Goal: Transaction & Acquisition: Purchase product/service

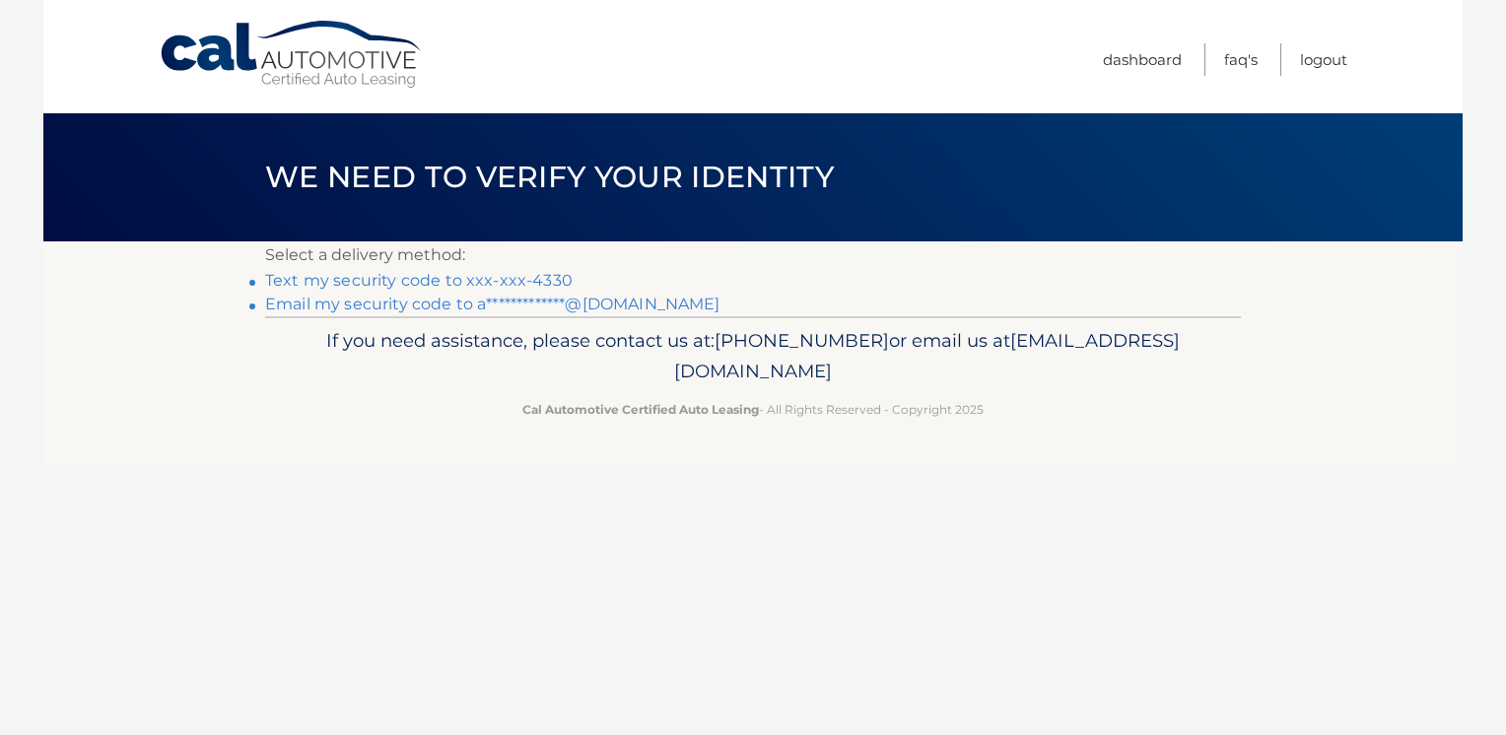
click at [465, 275] on link "Text my security code to xxx-xxx-4330" at bounding box center [419, 280] width 308 height 19
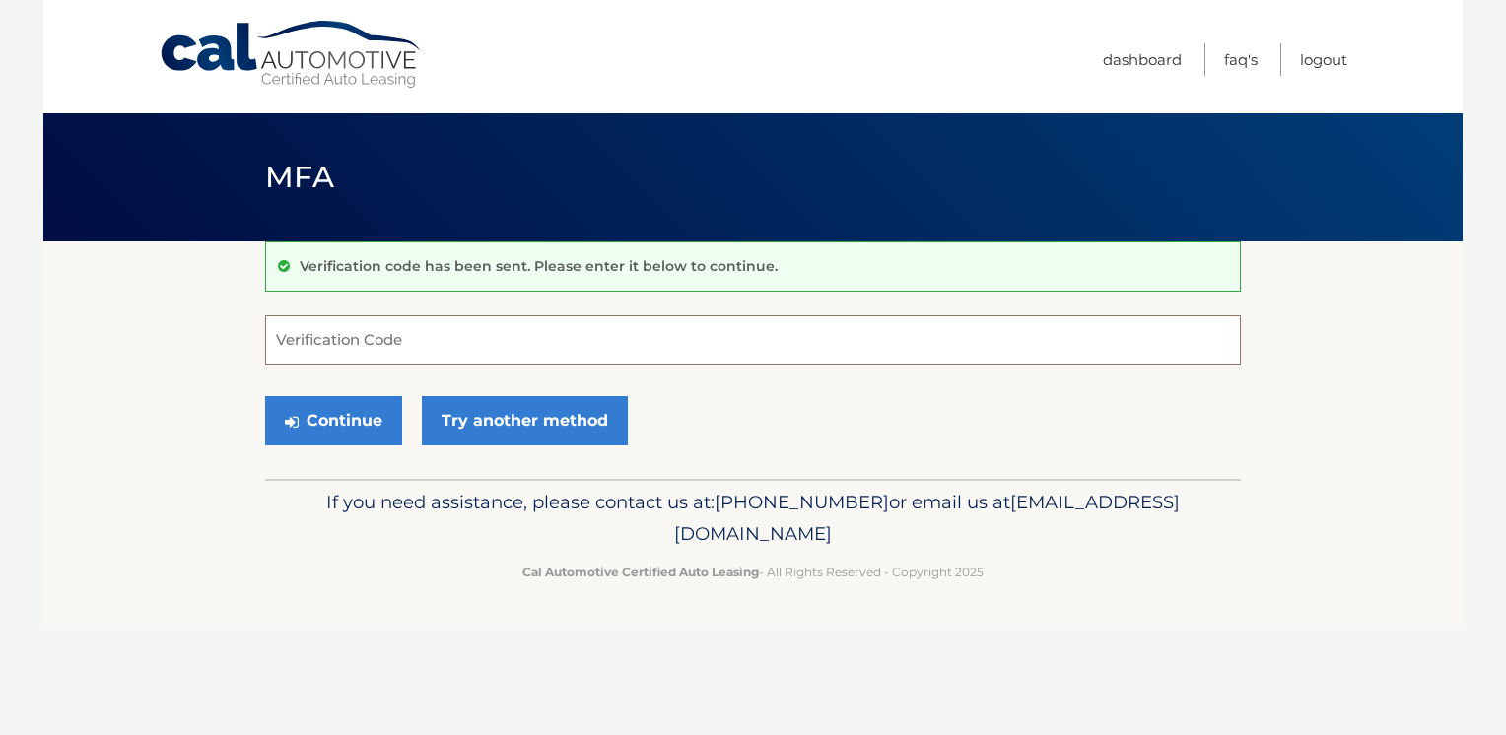
click at [463, 331] on input "Verification Code" at bounding box center [753, 339] width 976 height 49
type input "506944"
click at [265, 396] on button "Continue" at bounding box center [333, 420] width 137 height 49
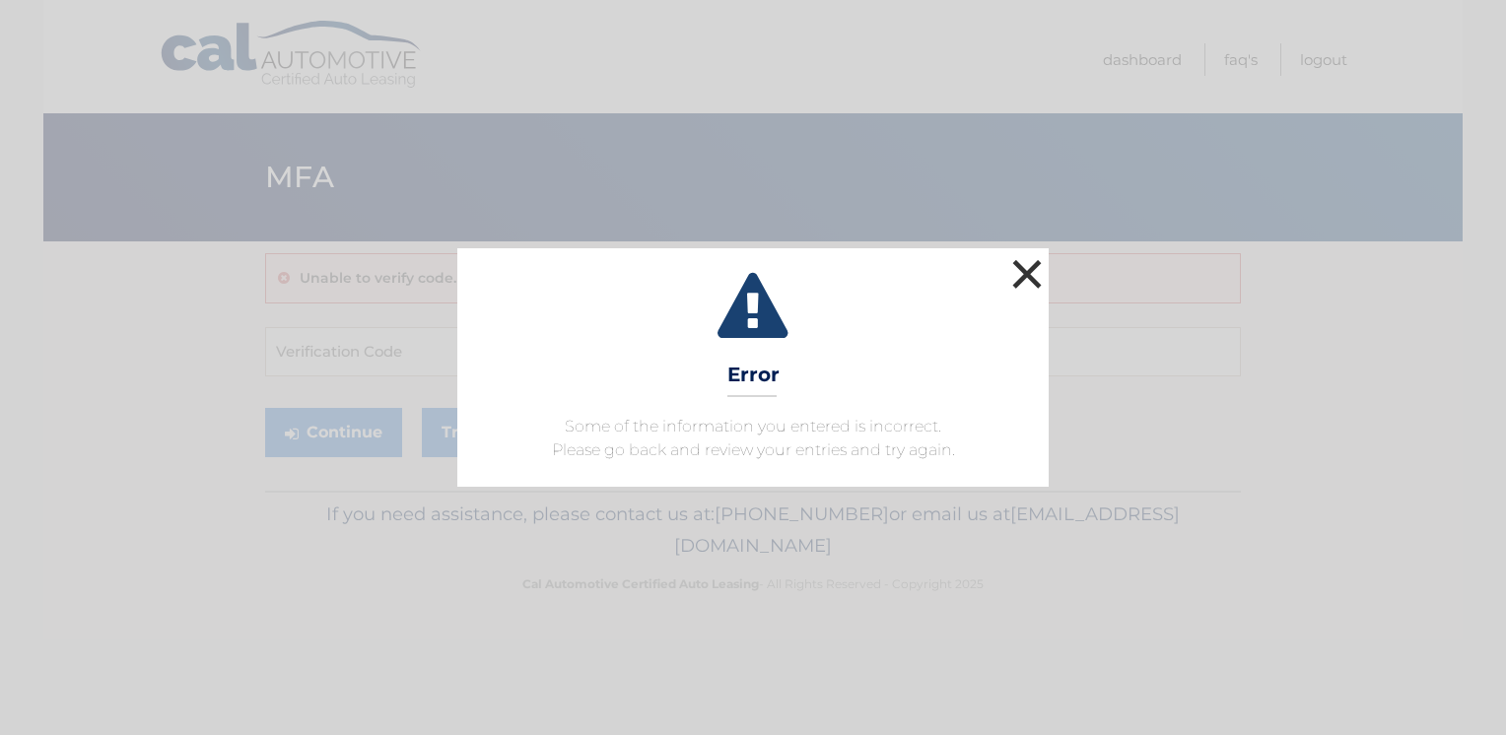
click at [1043, 287] on button "×" at bounding box center [1026, 273] width 39 height 39
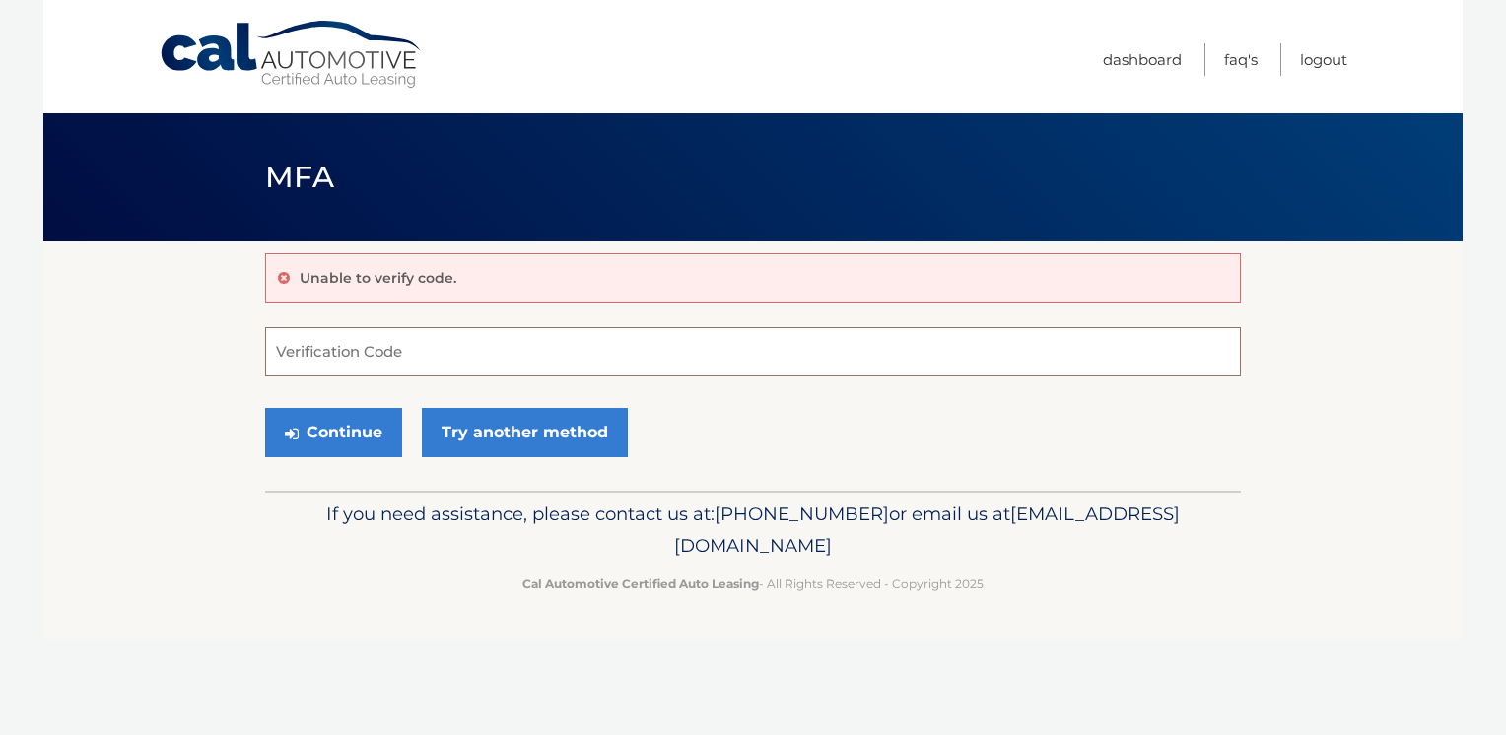
click at [516, 349] on input "Verification Code" at bounding box center [753, 351] width 976 height 49
type input "506994"
click at [265, 408] on button "Continue" at bounding box center [333, 432] width 137 height 49
click at [345, 435] on button "Continue" at bounding box center [333, 432] width 137 height 49
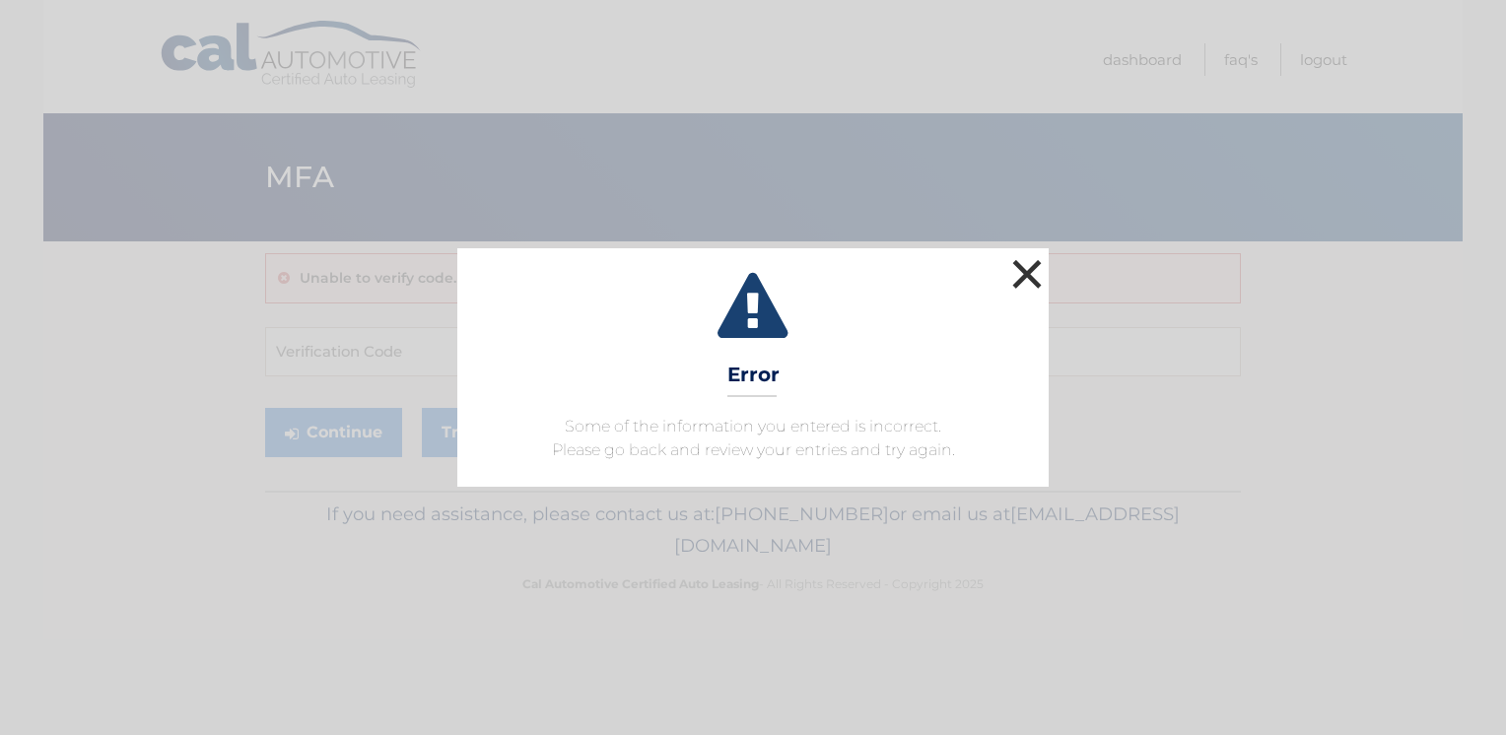
click at [1027, 275] on button "×" at bounding box center [1026, 273] width 39 height 39
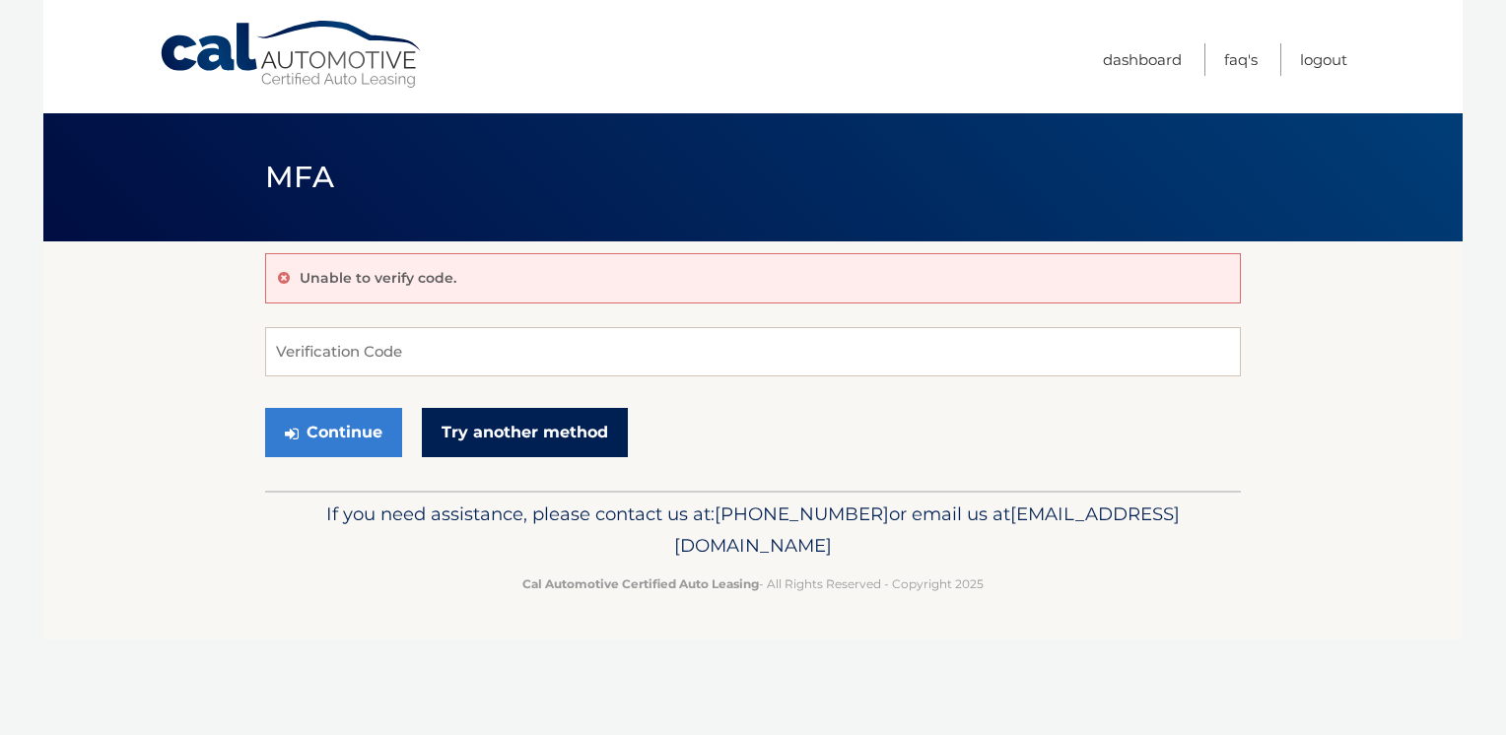
click at [485, 444] on link "Try another method" at bounding box center [525, 432] width 206 height 49
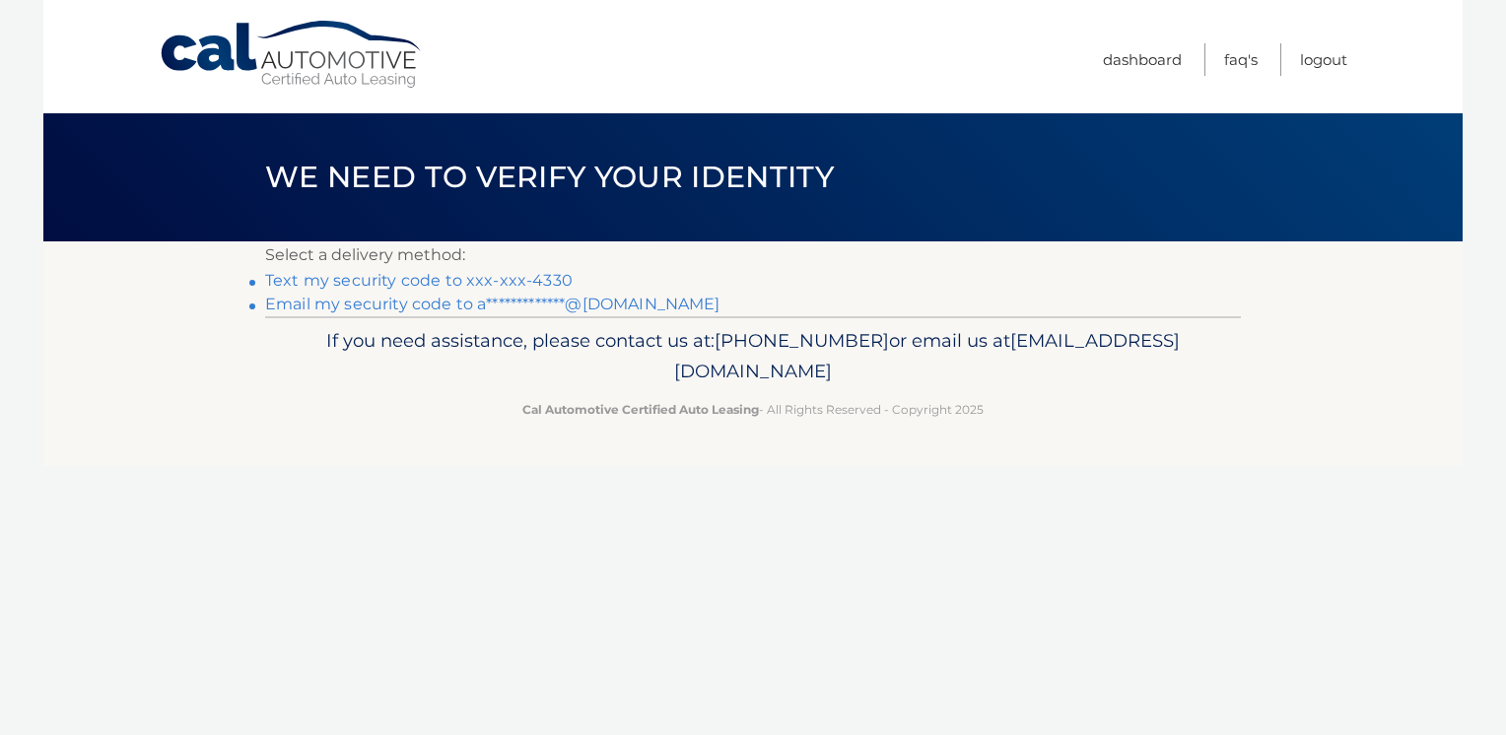
click at [444, 284] on link "Text my security code to xxx-xxx-4330" at bounding box center [419, 280] width 308 height 19
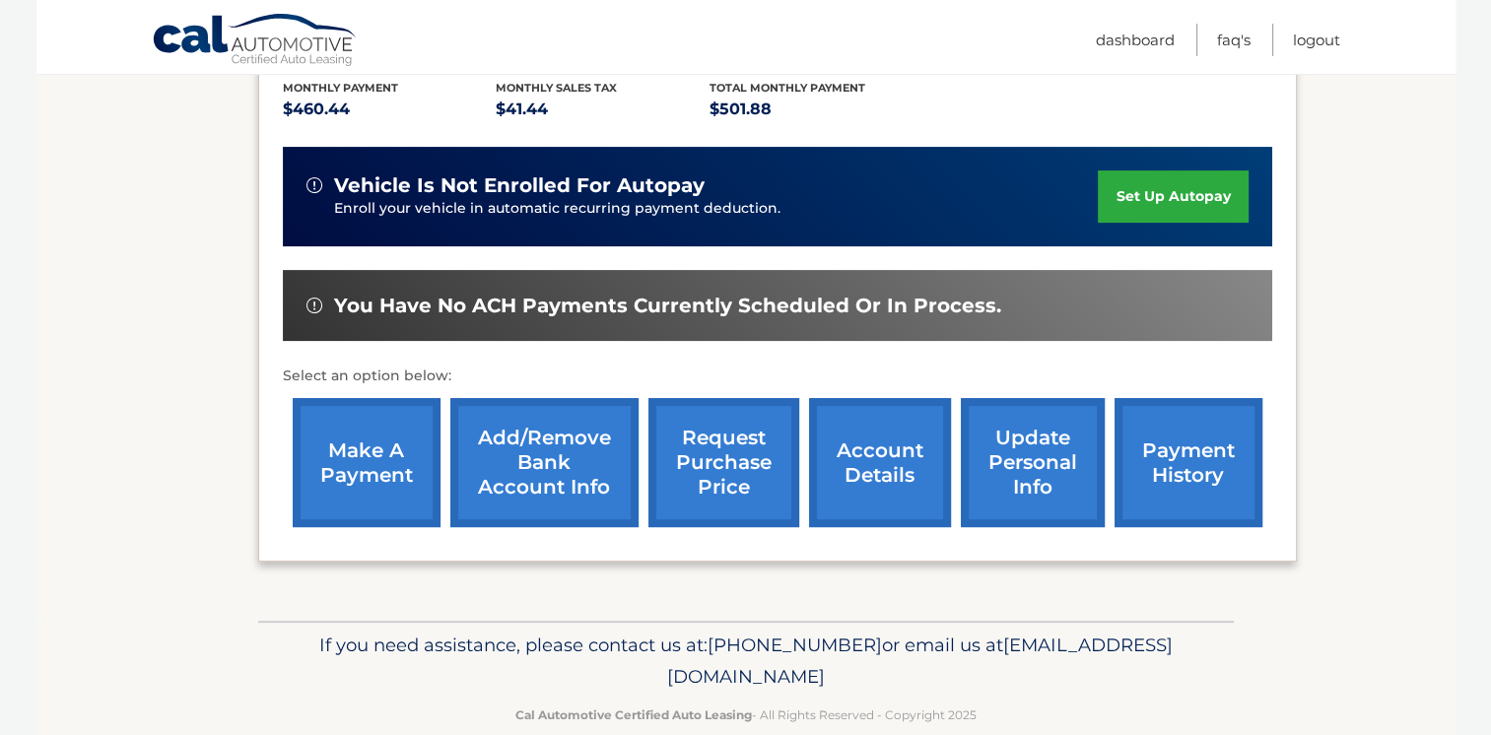
scroll to position [426, 0]
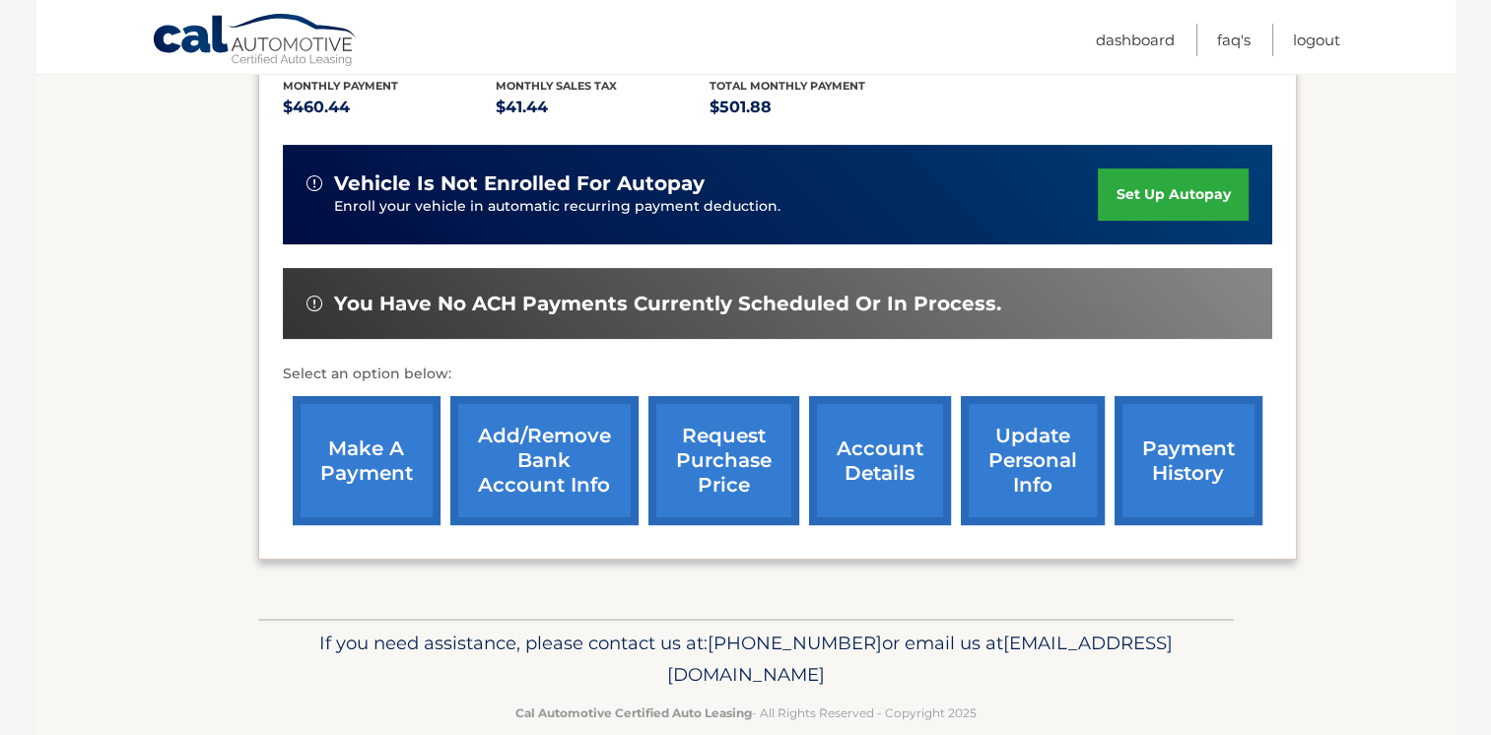
click at [396, 464] on link "make a payment" at bounding box center [367, 460] width 148 height 129
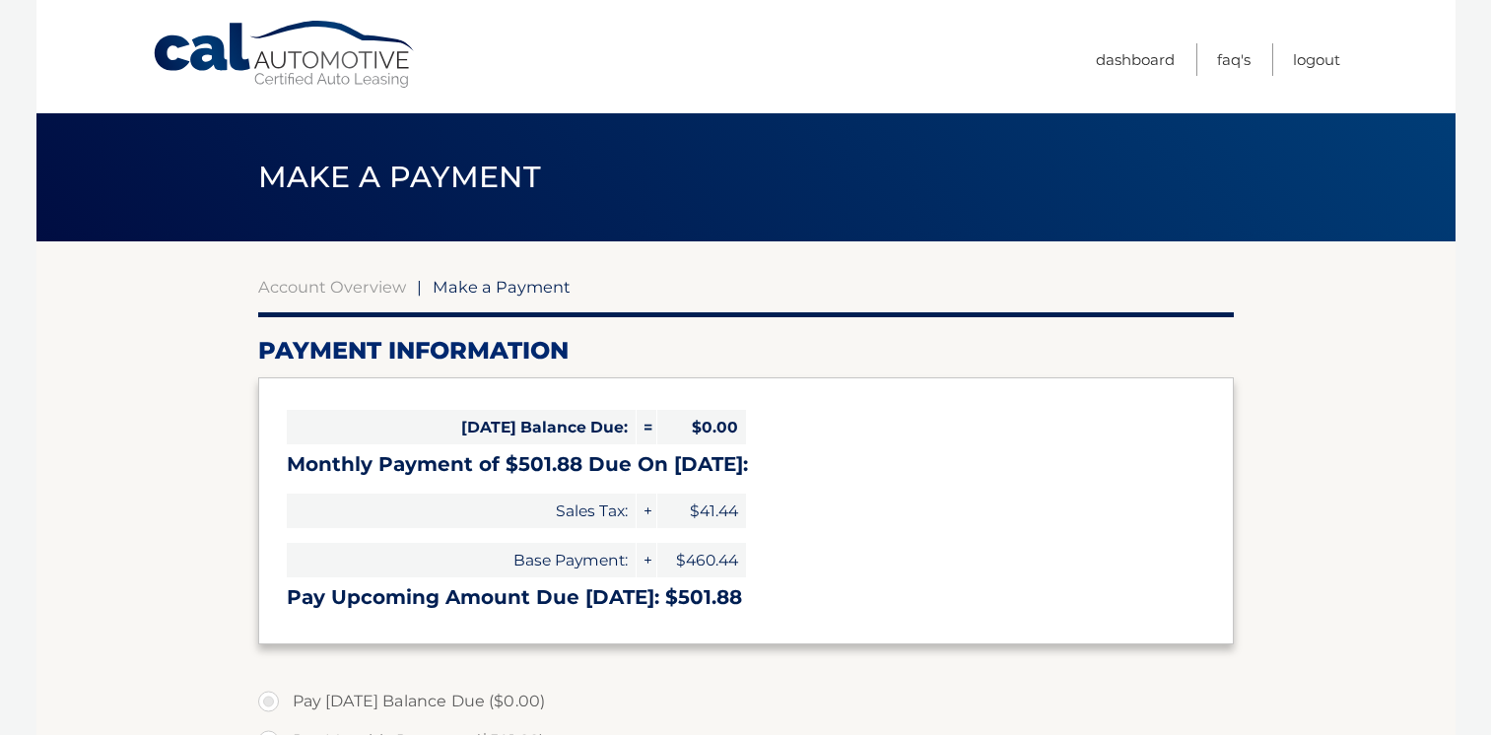
select select "YjcyYWViNjgtZTVhZi00MDMxLThiOTEtNmJlMTFmYmE0MTRl"
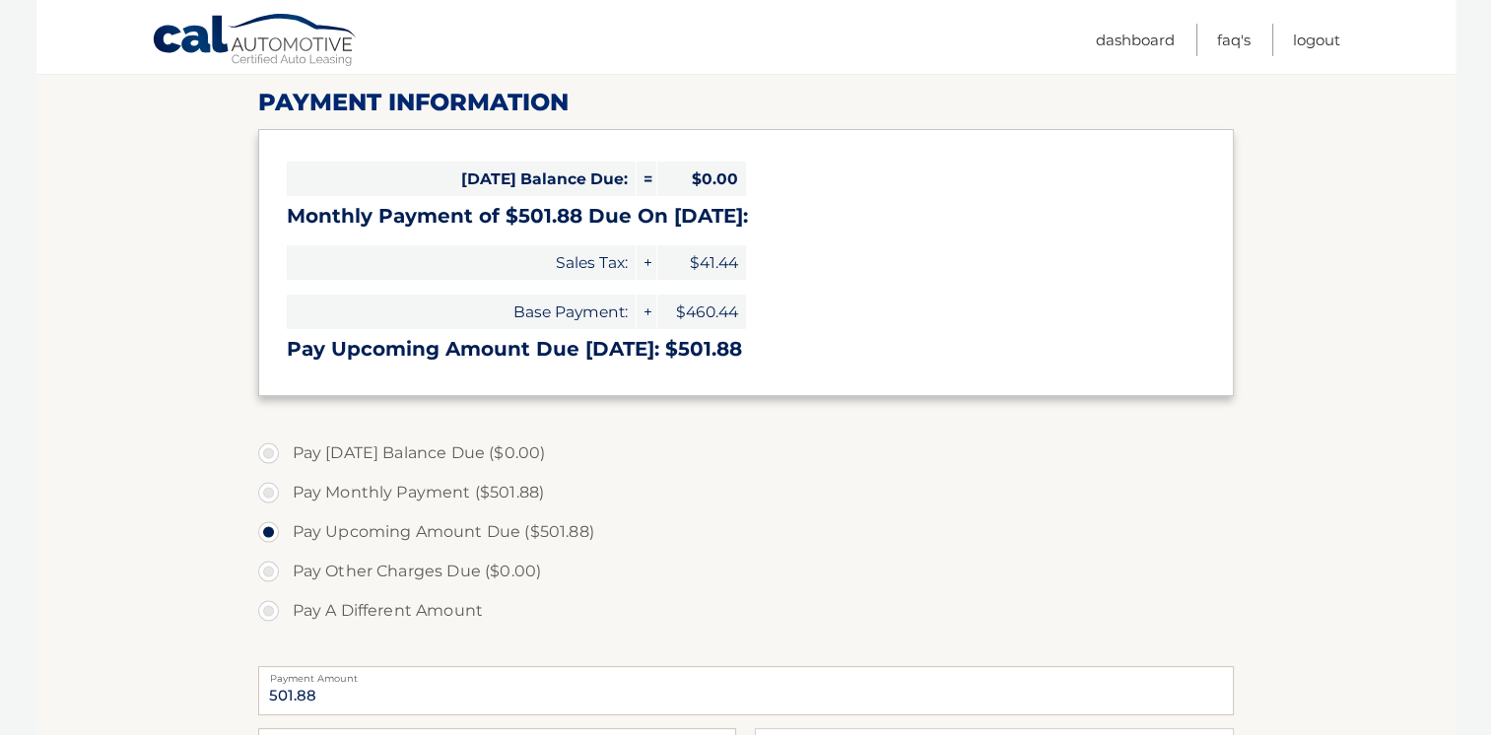
scroll to position [254, 0]
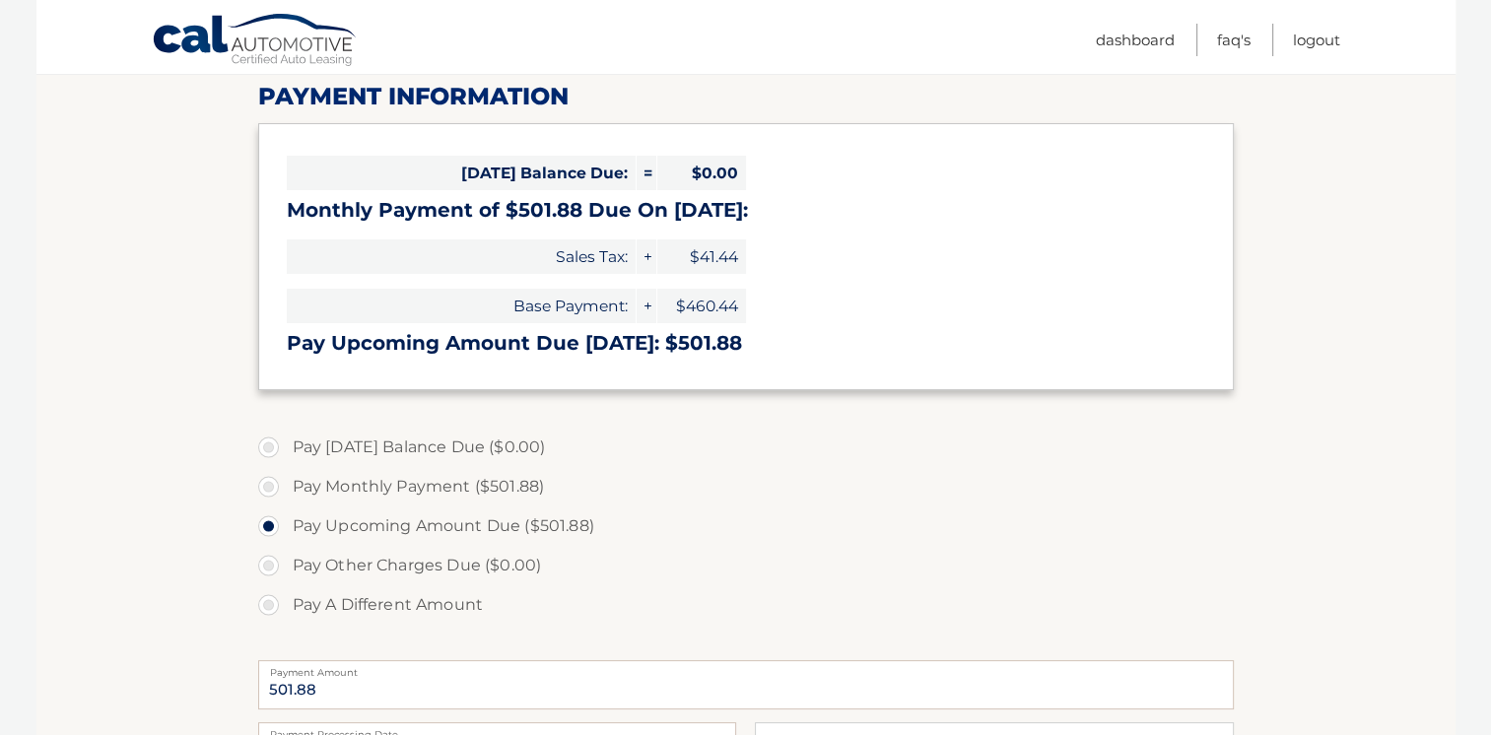
click at [275, 609] on label "Pay A Different Amount" at bounding box center [746, 604] width 976 height 39
click at [275, 609] on input "Pay A Different Amount" at bounding box center [276, 601] width 20 height 32
radio input "true"
click at [405, 572] on label "Pay Other Charges Due ($0.00)" at bounding box center [746, 565] width 976 height 39
click at [276, 568] on label "Pay Other Charges Due ($0.00)" at bounding box center [746, 565] width 976 height 39
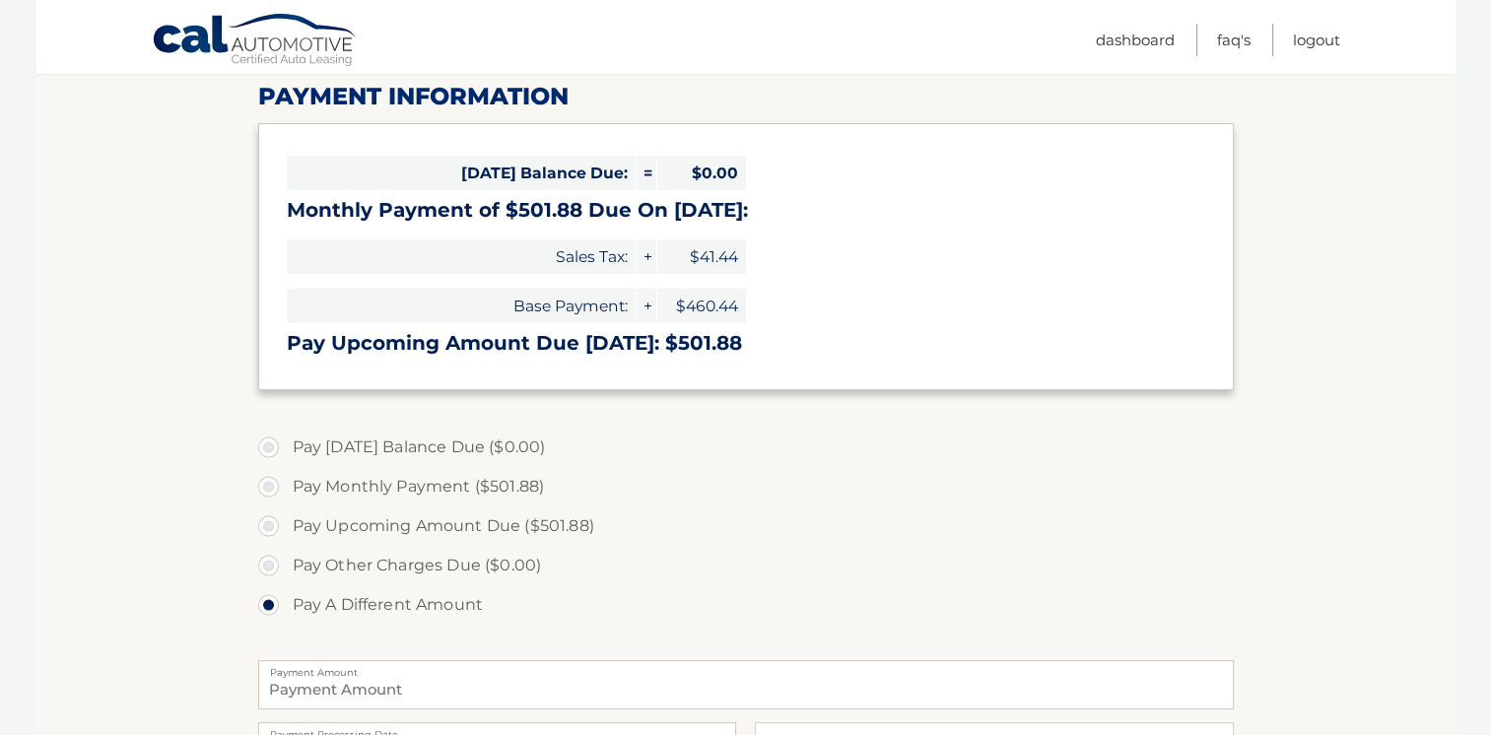
click at [272, 567] on label "Pay Other Charges Due ($0.00)" at bounding box center [746, 565] width 976 height 39
click at [268, 526] on label "Pay Upcoming Amount Due ($501.88)" at bounding box center [746, 526] width 976 height 39
click at [268, 526] on input "Pay Upcoming Amount Due ($501.88)" at bounding box center [276, 523] width 20 height 32
radio input "true"
type input "501.88"
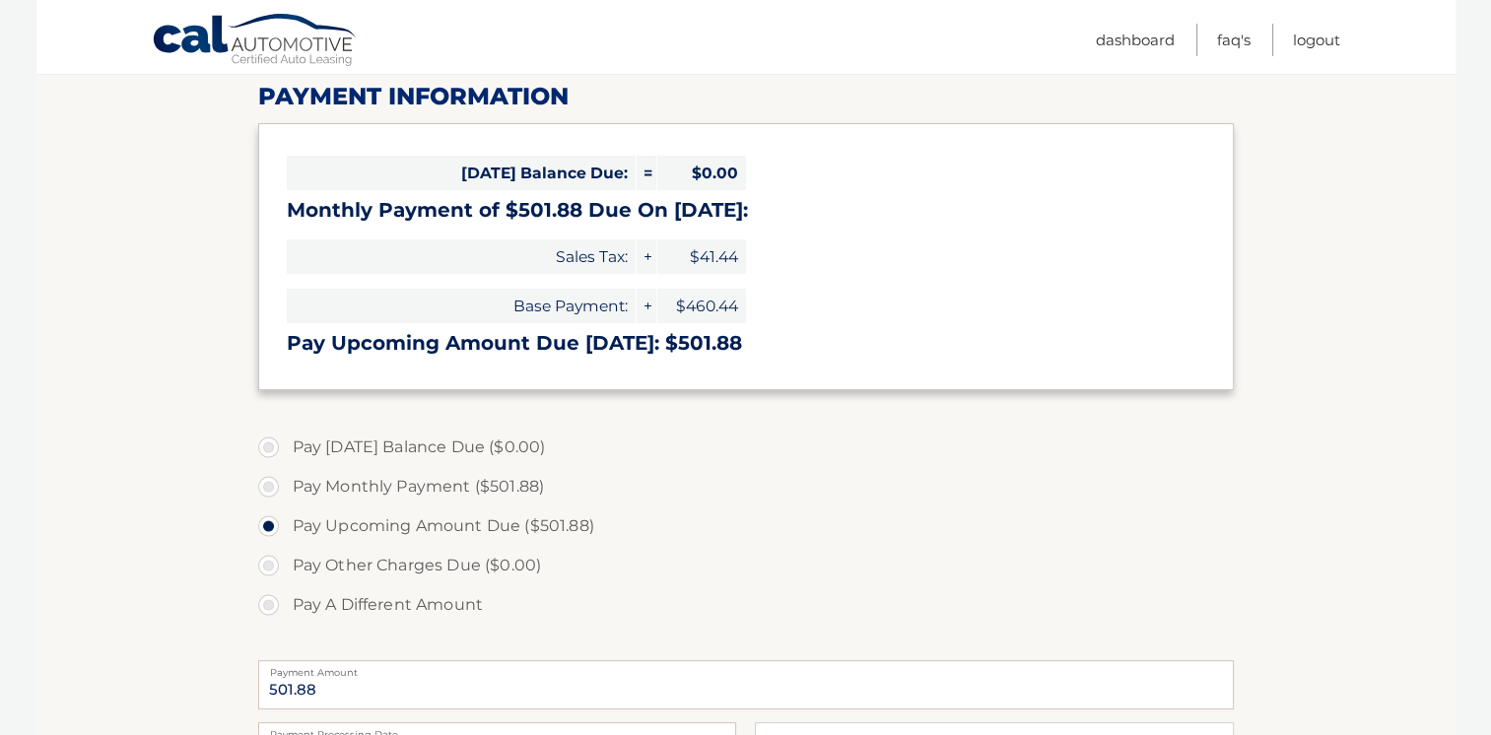
click at [262, 486] on label "Pay Monthly Payment ($501.88)" at bounding box center [746, 486] width 976 height 39
click at [266, 486] on input "Pay Monthly Payment ($501.88)" at bounding box center [276, 483] width 20 height 32
radio input "true"
click at [265, 522] on label "Pay Upcoming Amount Due ($501.88)" at bounding box center [746, 526] width 976 height 39
click at [266, 522] on input "Pay Upcoming Amount Due ($501.88)" at bounding box center [276, 523] width 20 height 32
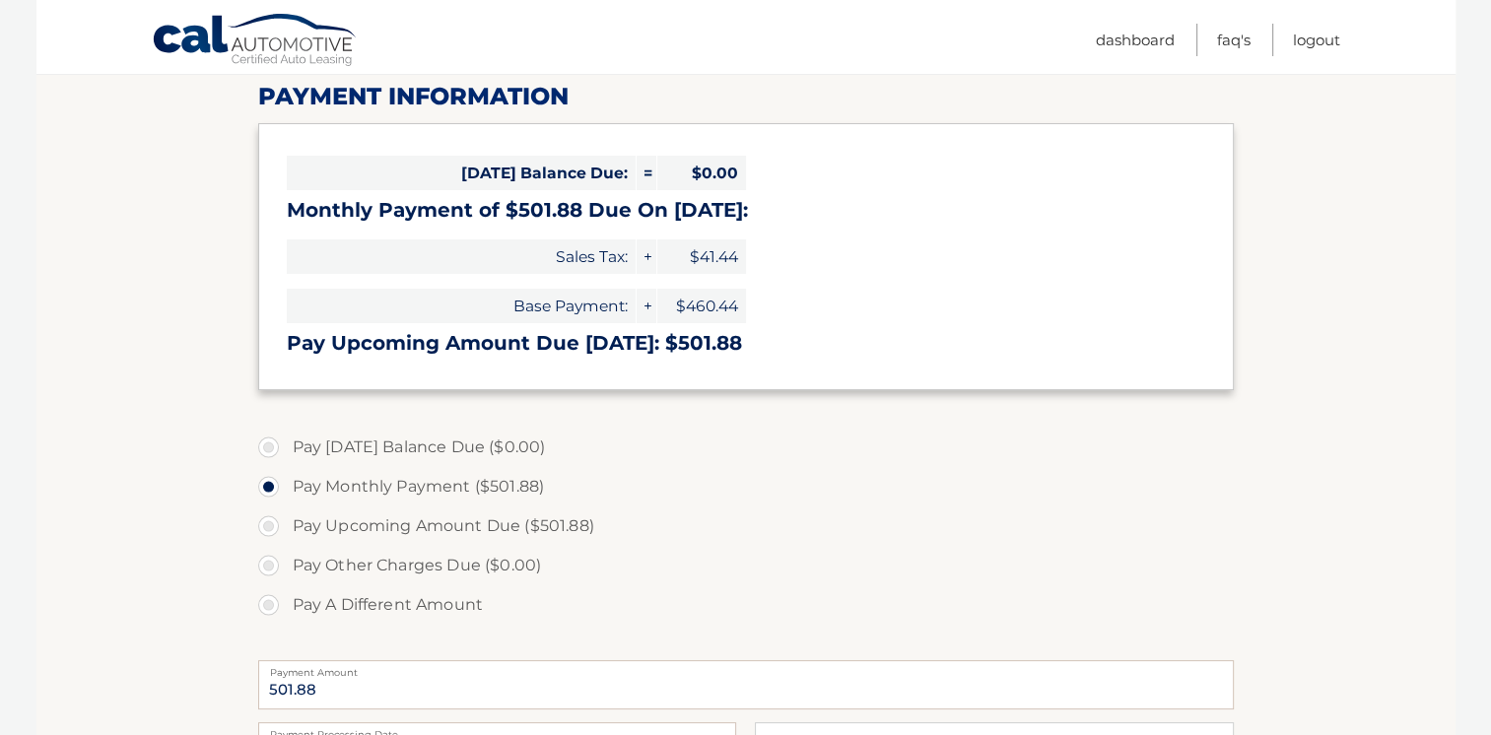
radio input "true"
click at [267, 482] on label "Pay Monthly Payment ($501.88)" at bounding box center [746, 486] width 976 height 39
click at [267, 482] on input "Pay Monthly Payment ($501.88)" at bounding box center [276, 483] width 20 height 32
radio input "true"
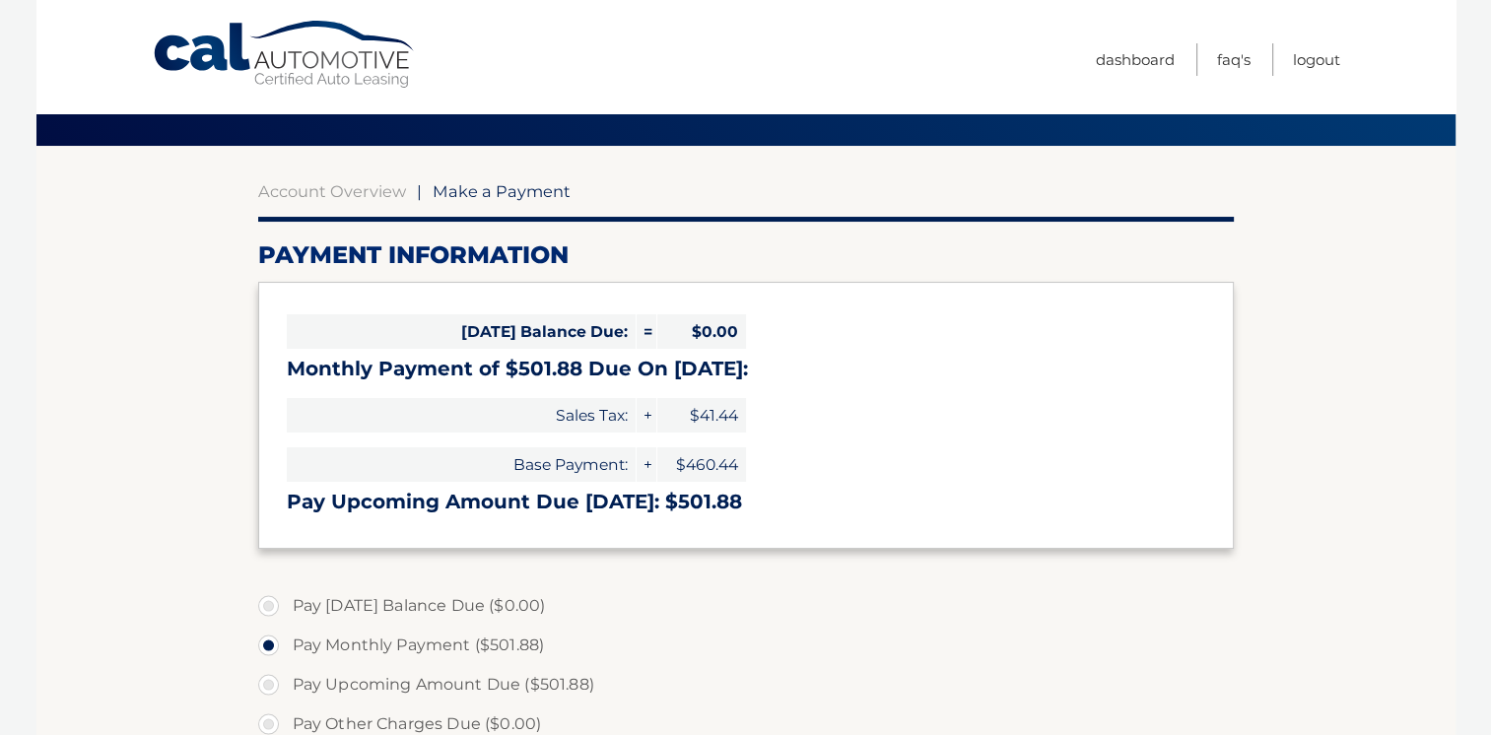
scroll to position [59, 0]
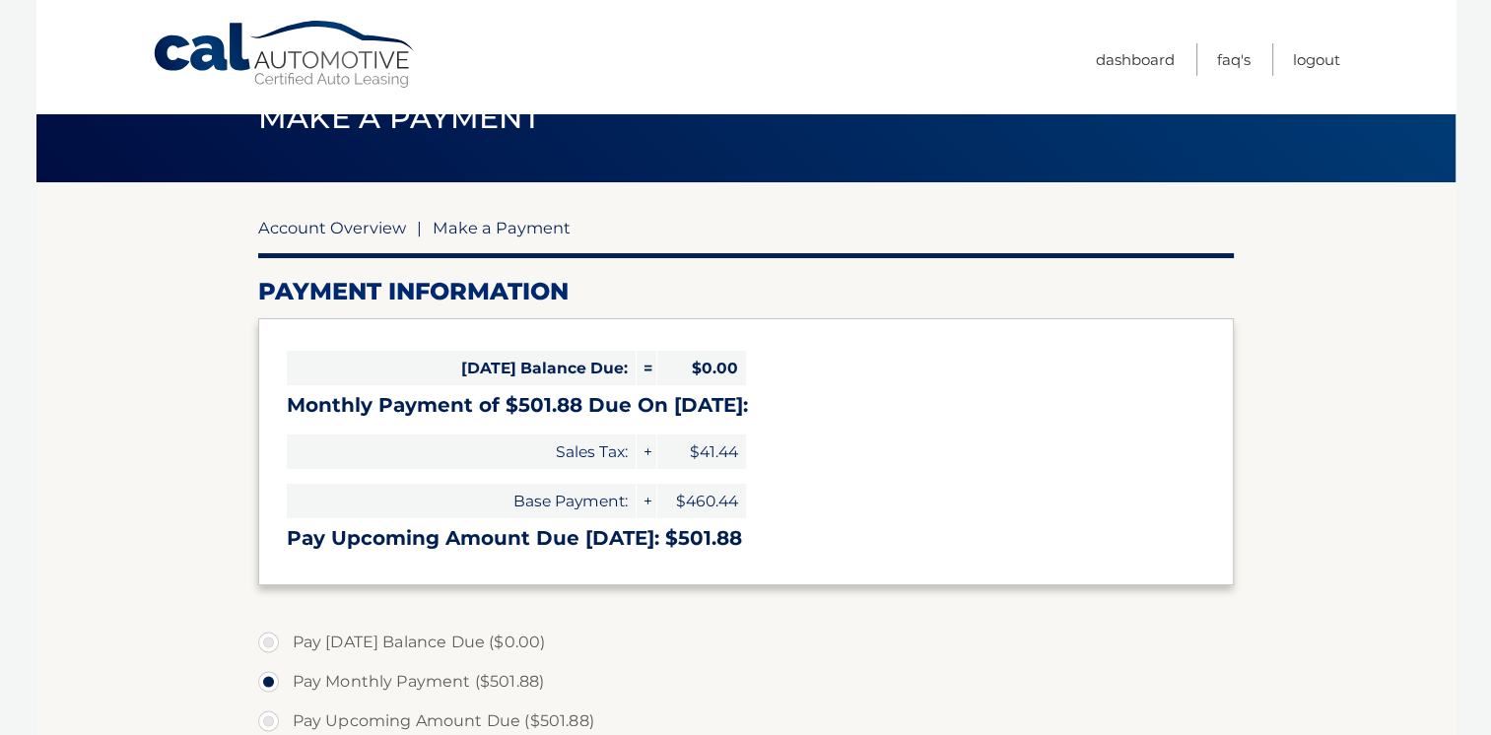
click at [334, 233] on link "Account Overview" at bounding box center [332, 228] width 148 height 20
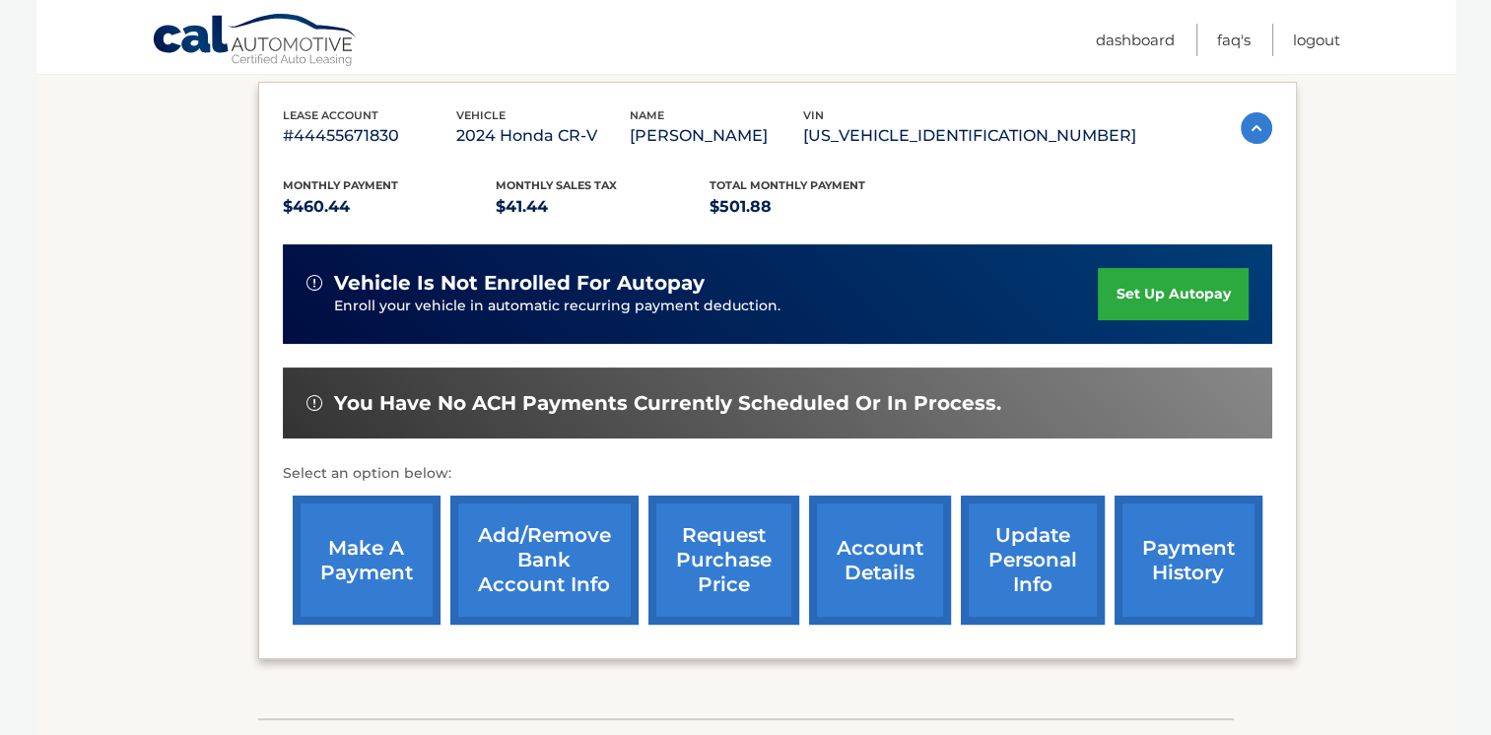
scroll to position [337, 0]
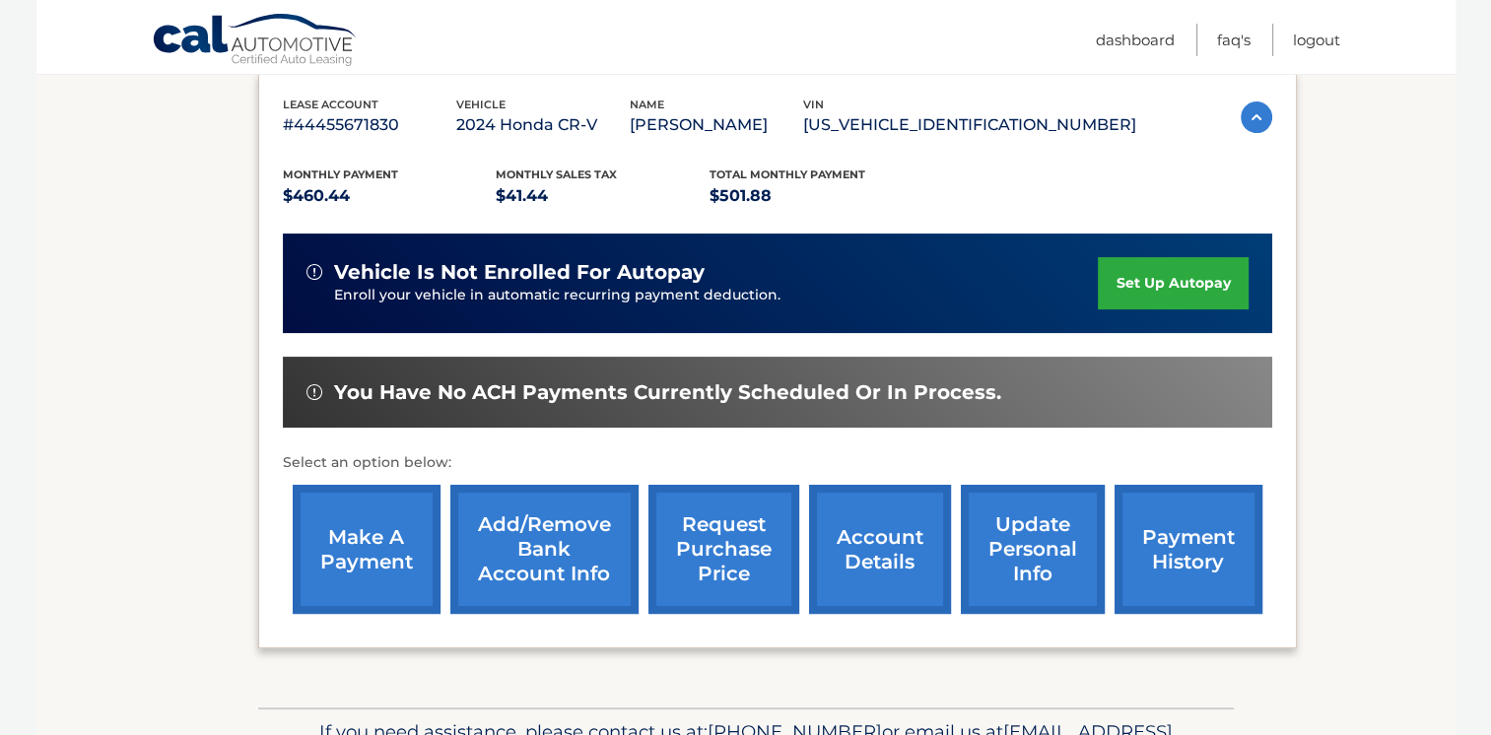
click at [902, 550] on link "account details" at bounding box center [880, 549] width 142 height 129
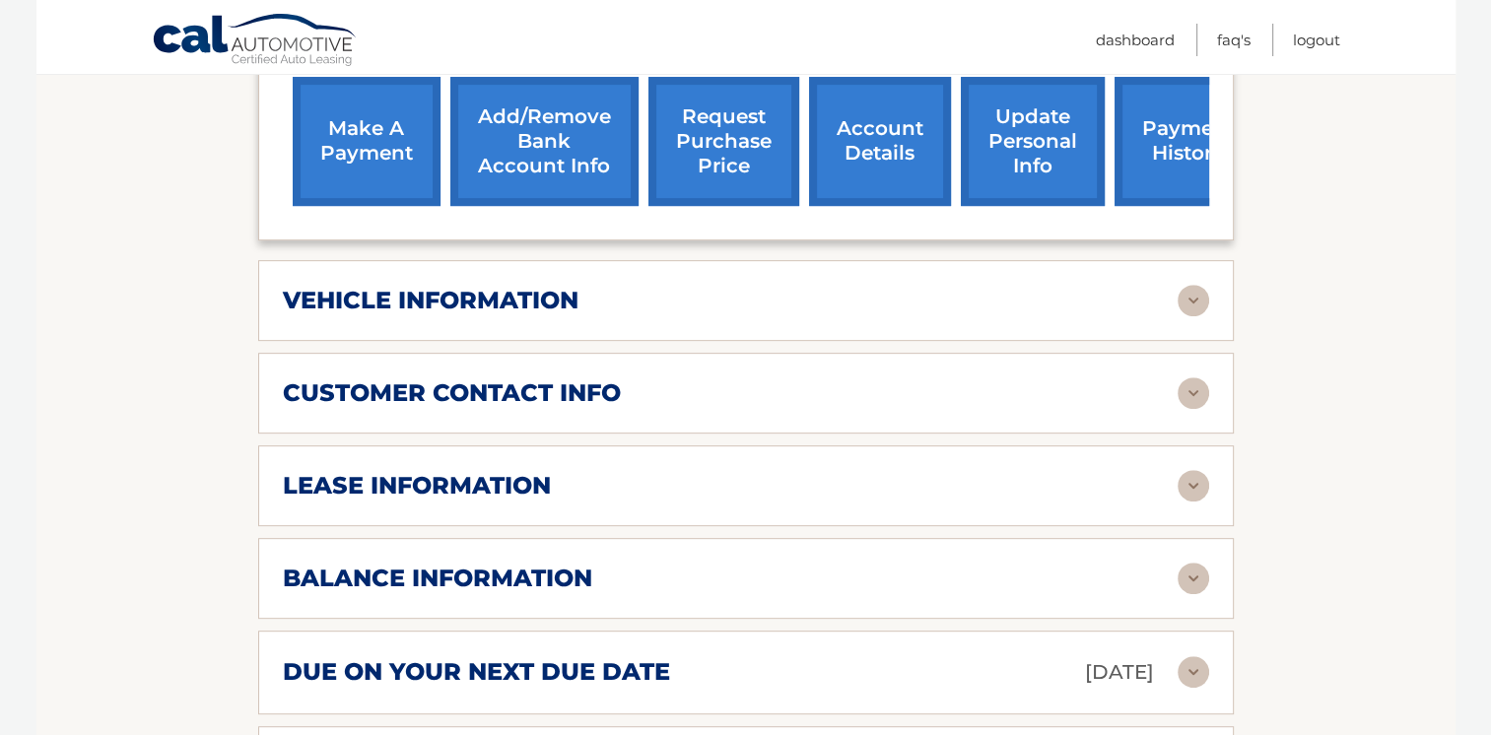
scroll to position [916, 0]
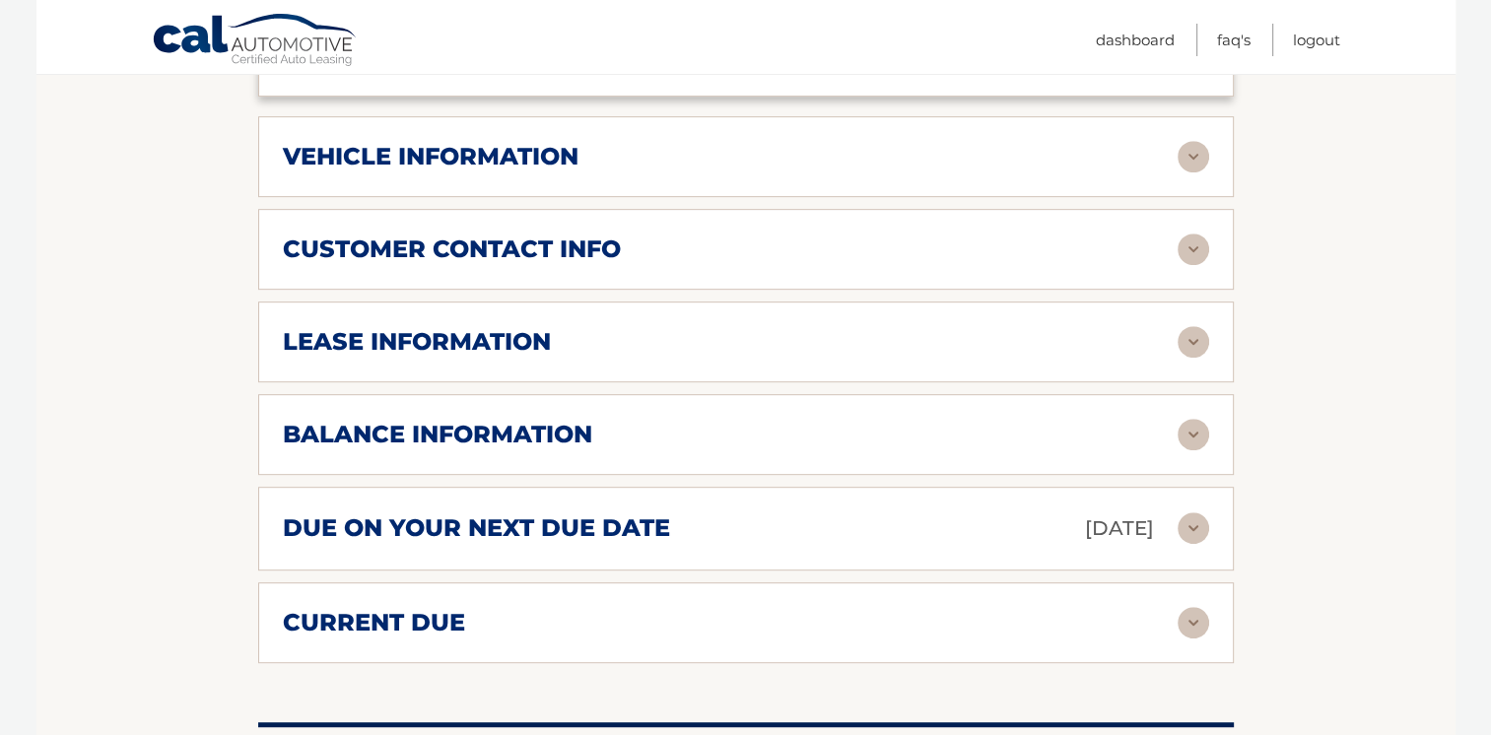
click at [1188, 529] on img at bounding box center [1194, 529] width 32 height 32
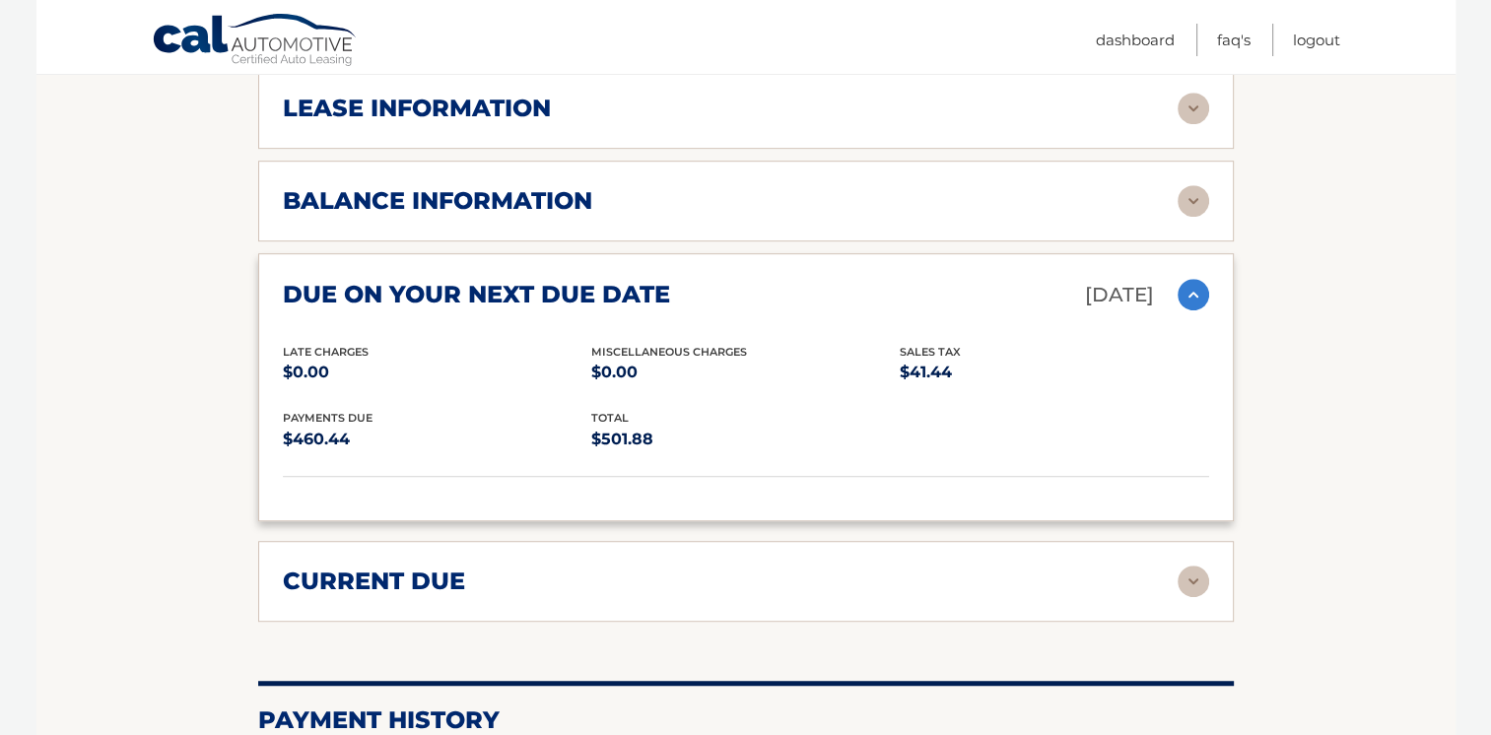
scroll to position [1155, 0]
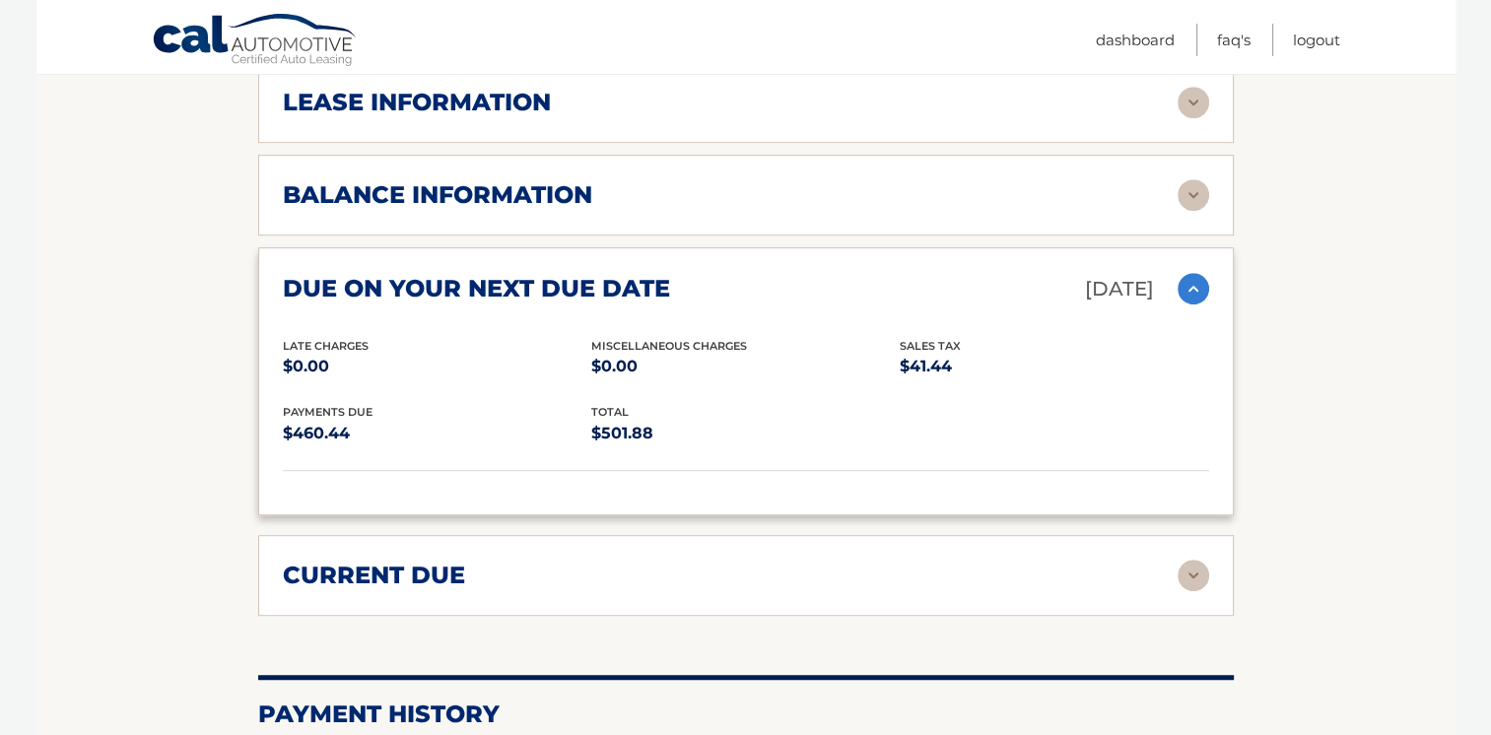
click at [1170, 566] on div "current due" at bounding box center [730, 576] width 895 height 30
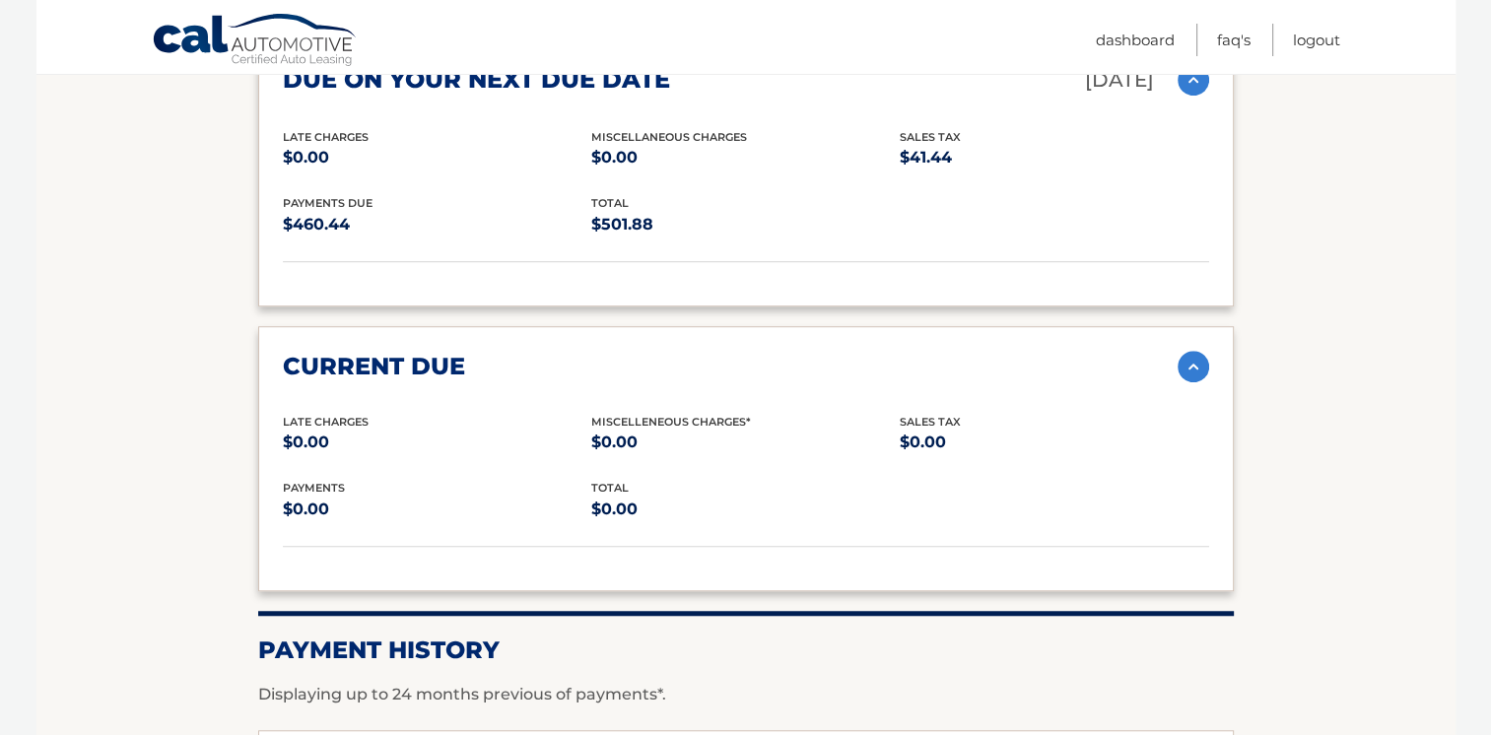
scroll to position [1373, 0]
